Goal: Transaction & Acquisition: Download file/media

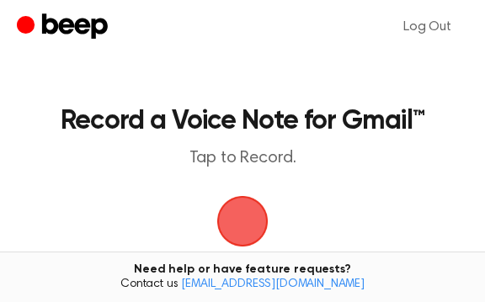
click at [245, 226] on span "button" at bounding box center [242, 221] width 61 height 61
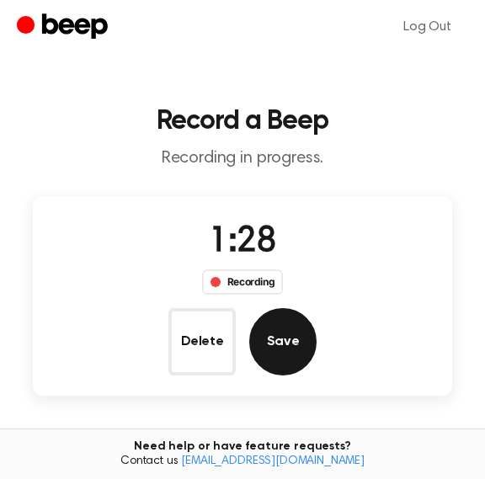
click at [294, 301] on button "Save" at bounding box center [282, 341] width 67 height 67
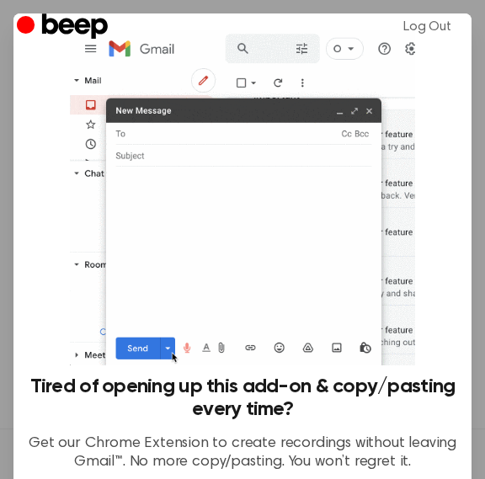
click at [370, 113] on img at bounding box center [242, 197] width 345 height 335
click at [476, 301] on div at bounding box center [242, 239] width 485 height 479
click at [67, 77] on div "Tired of opening up this add-on & copy/pasting every time? Get our Chrome Exten…" at bounding box center [242, 258] width 431 height 456
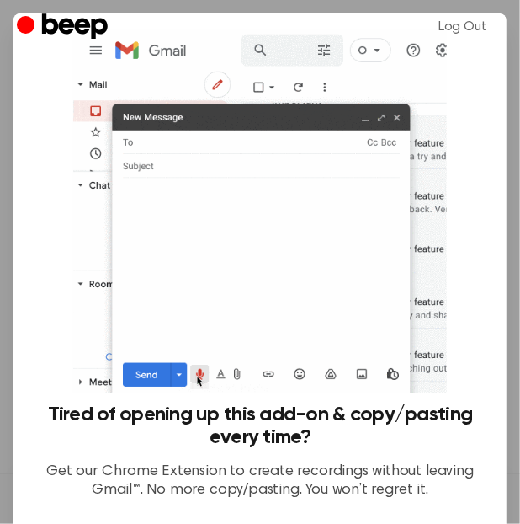
click at [393, 120] on img at bounding box center [259, 211] width 373 height 363
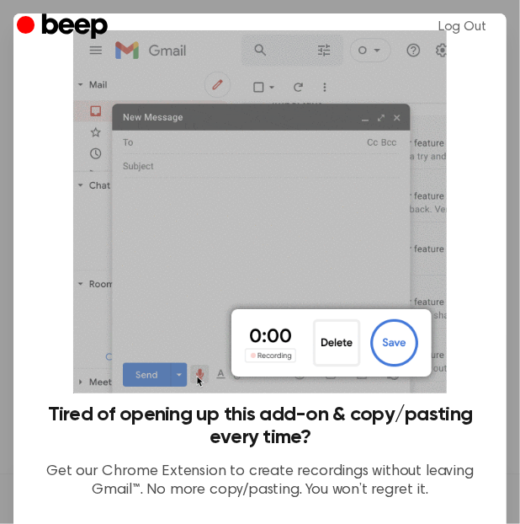
click at [398, 119] on img at bounding box center [259, 211] width 373 height 363
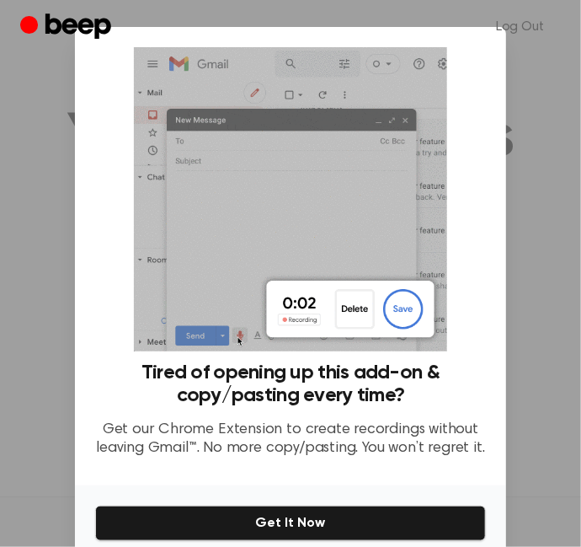
click at [484, 301] on div "No Thanks Get It Now" at bounding box center [290, 539] width 431 height 109
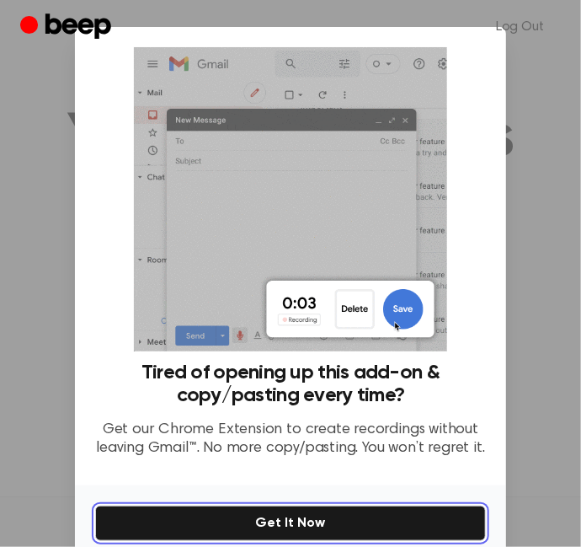
click at [456, 301] on button "Get It Now" at bounding box center [290, 522] width 391 height 35
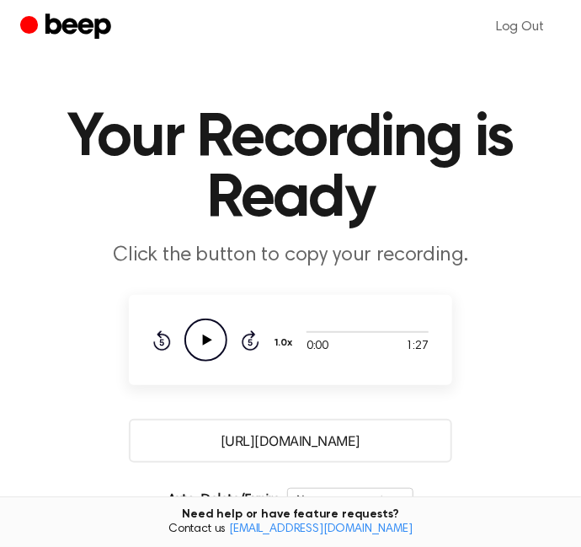
click at [275, 301] on input "[URL][DOMAIN_NAME]" at bounding box center [290, 441] width 323 height 44
click at [205, 301] on icon "Play Audio" at bounding box center [205, 339] width 43 height 43
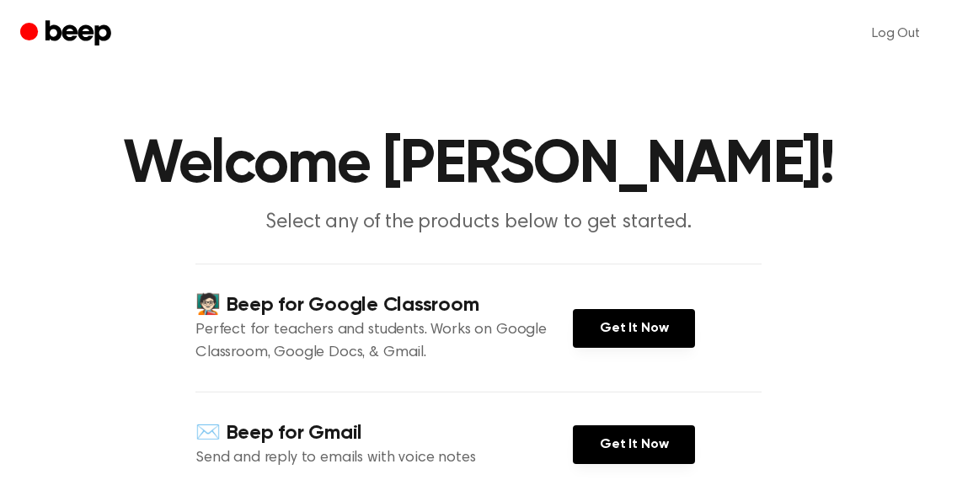
click at [616, 56] on div "Log Out" at bounding box center [478, 33] width 916 height 67
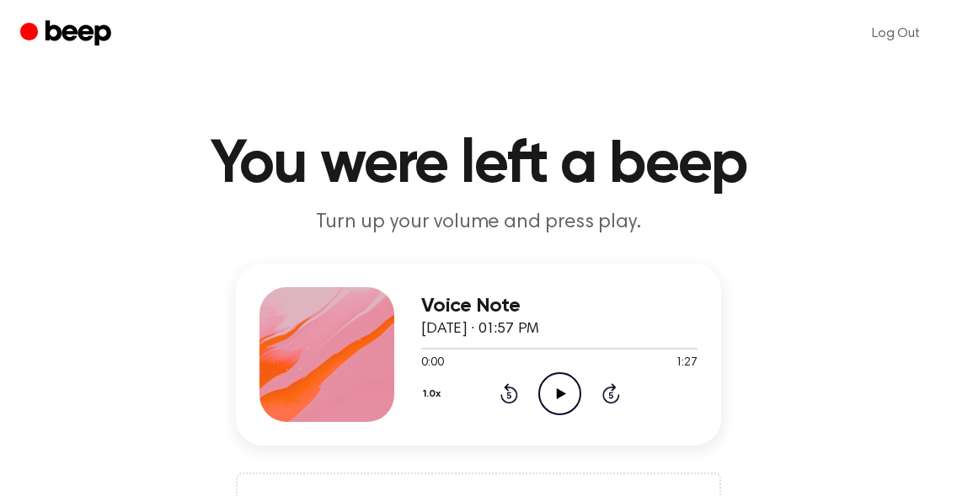
click at [836, 323] on div "Voice Note August 26, 2025 · 01:57 PM 0:00 1:27 Your browser does not support t…" at bounding box center [478, 415] width 916 height 303
click at [747, 419] on div "Voice Note August 26, 2025 · 01:57 PM 0:00 1:27 Your browser does not support t…" at bounding box center [478, 415] width 916 height 303
click at [739, 363] on div "Voice Note August 26, 2025 · 01:57 PM 0:00 1:27 Your browser does not support t…" at bounding box center [478, 415] width 916 height 303
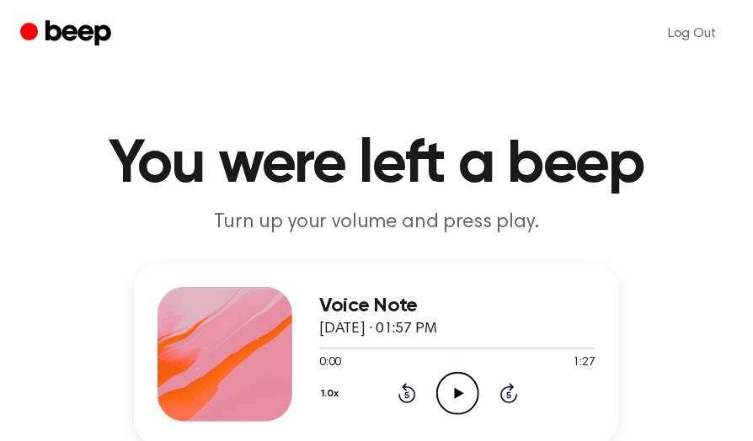
click at [720, 392] on div "Voice Note August 26, 2025 · 01:57 PM 0:00 1:27 Your browser does not support t…" at bounding box center [376, 415] width 712 height 303
